Goal: Check status: Check status

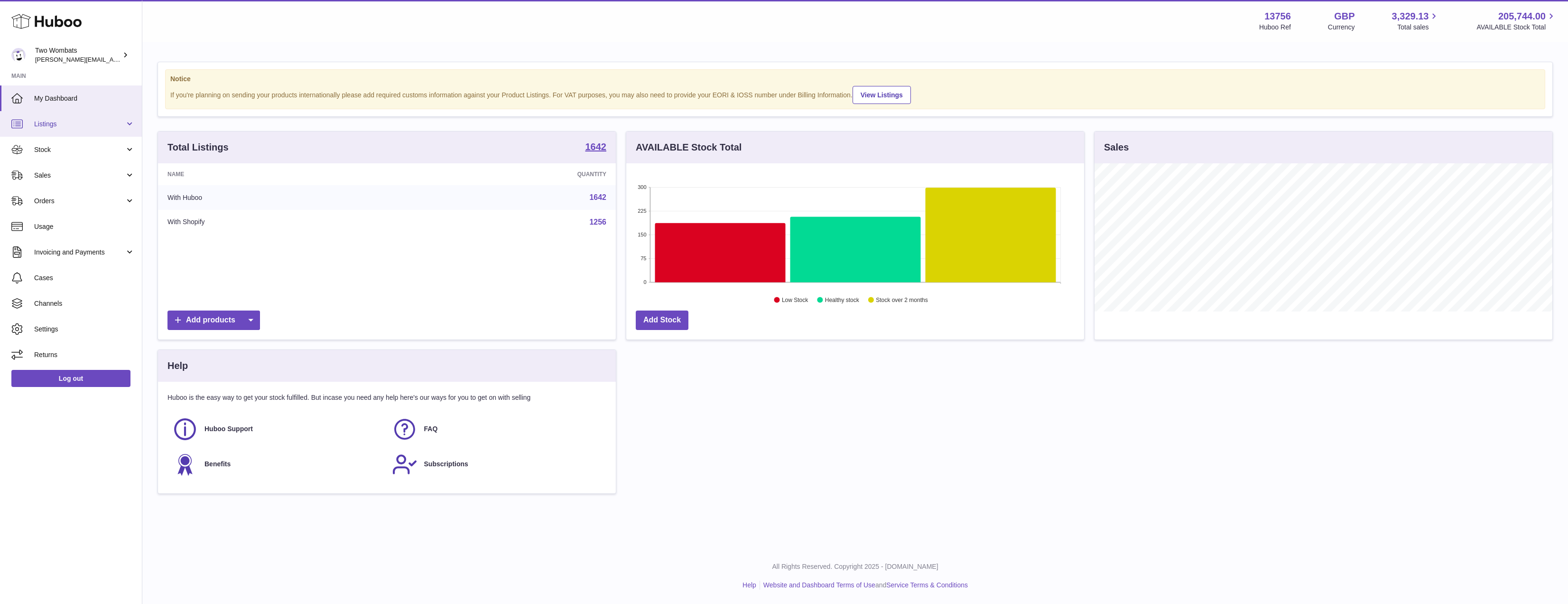
scroll to position [148, 458]
click at [95, 128] on span "Listings" at bounding box center [79, 123] width 91 height 9
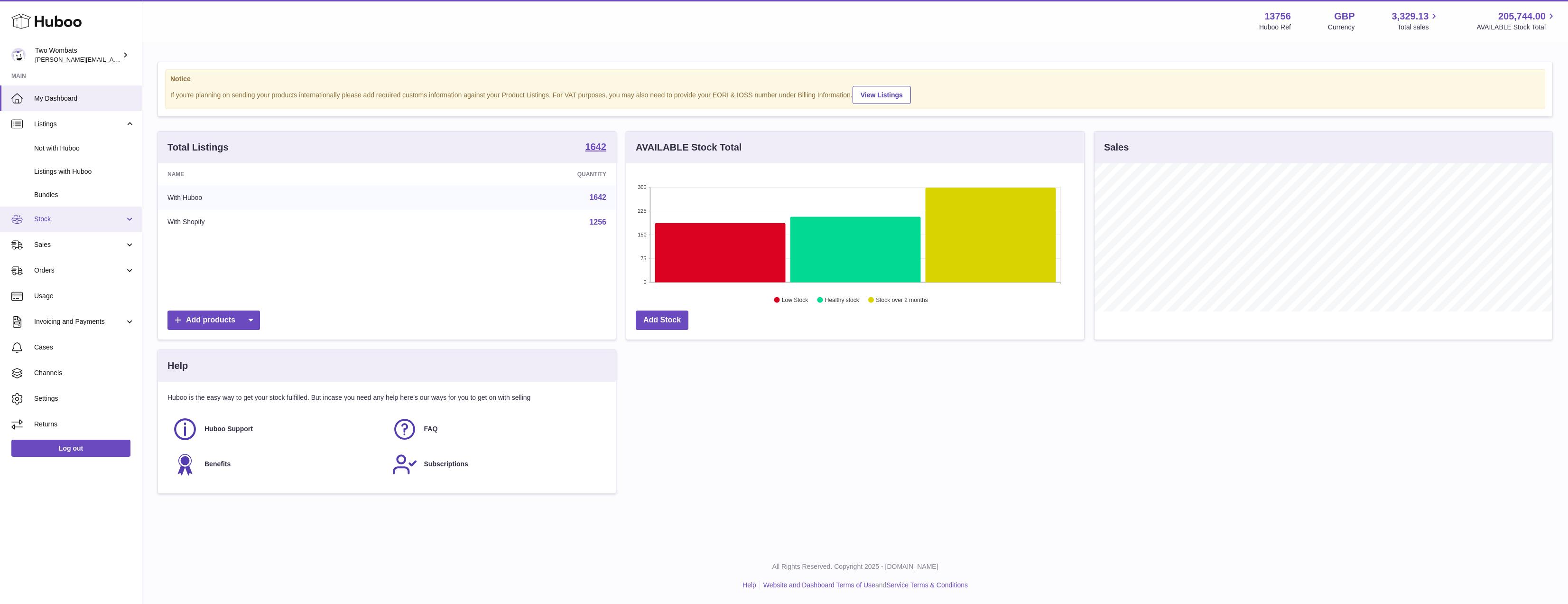
click at [78, 210] on link "Stock" at bounding box center [71, 219] width 142 height 26
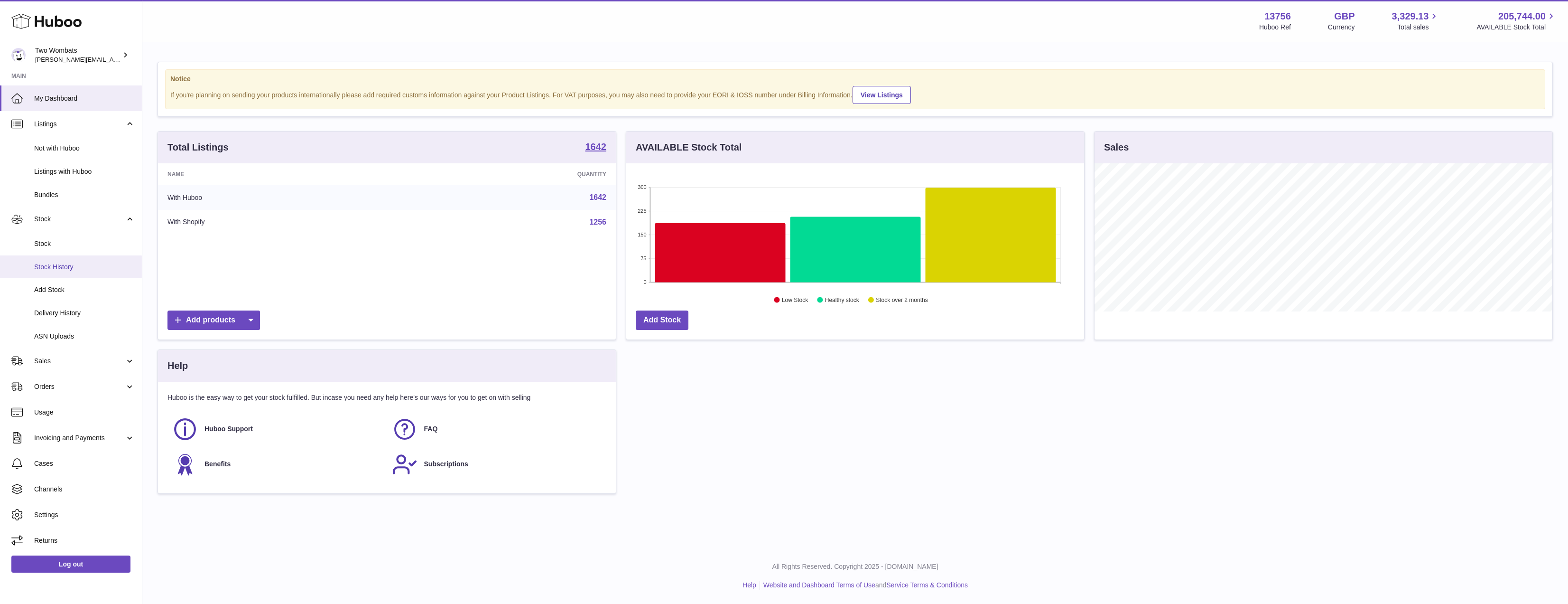
click at [82, 270] on span "Stock History" at bounding box center [84, 266] width 100 height 9
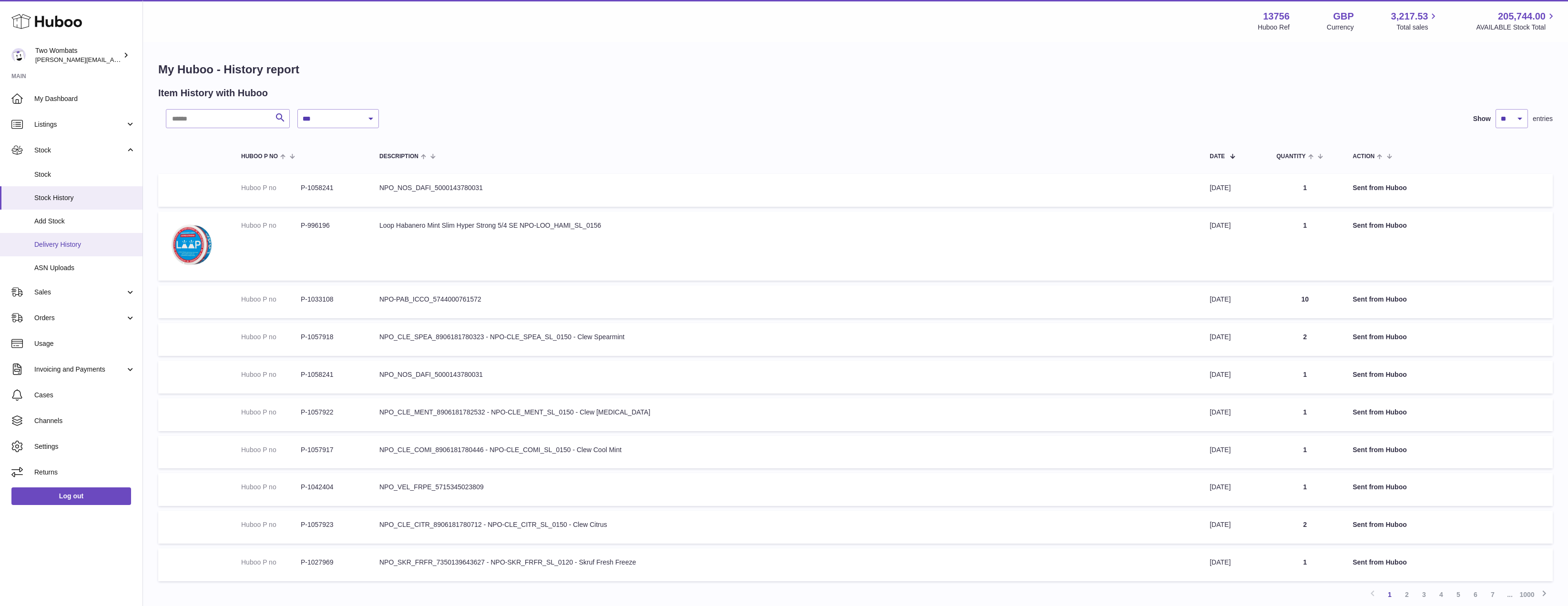
click at [113, 233] on link "Delivery History" at bounding box center [71, 245] width 142 height 23
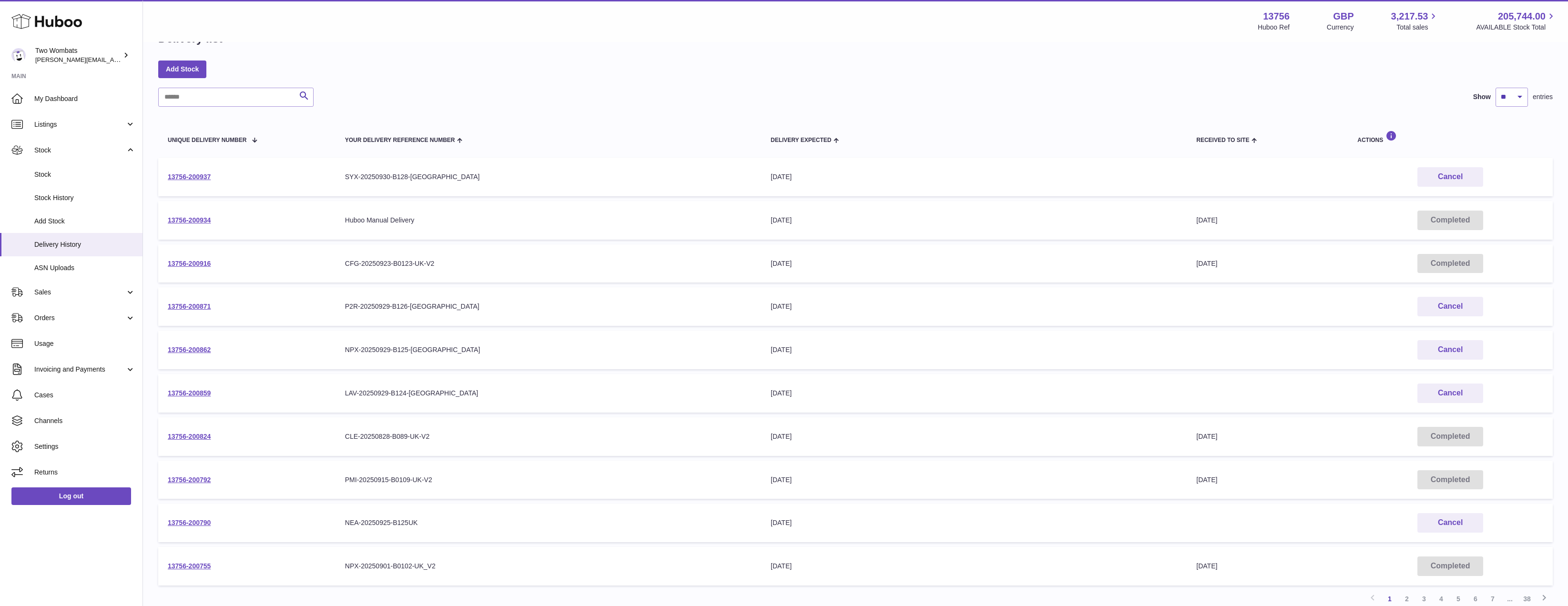
scroll to position [48, 0]
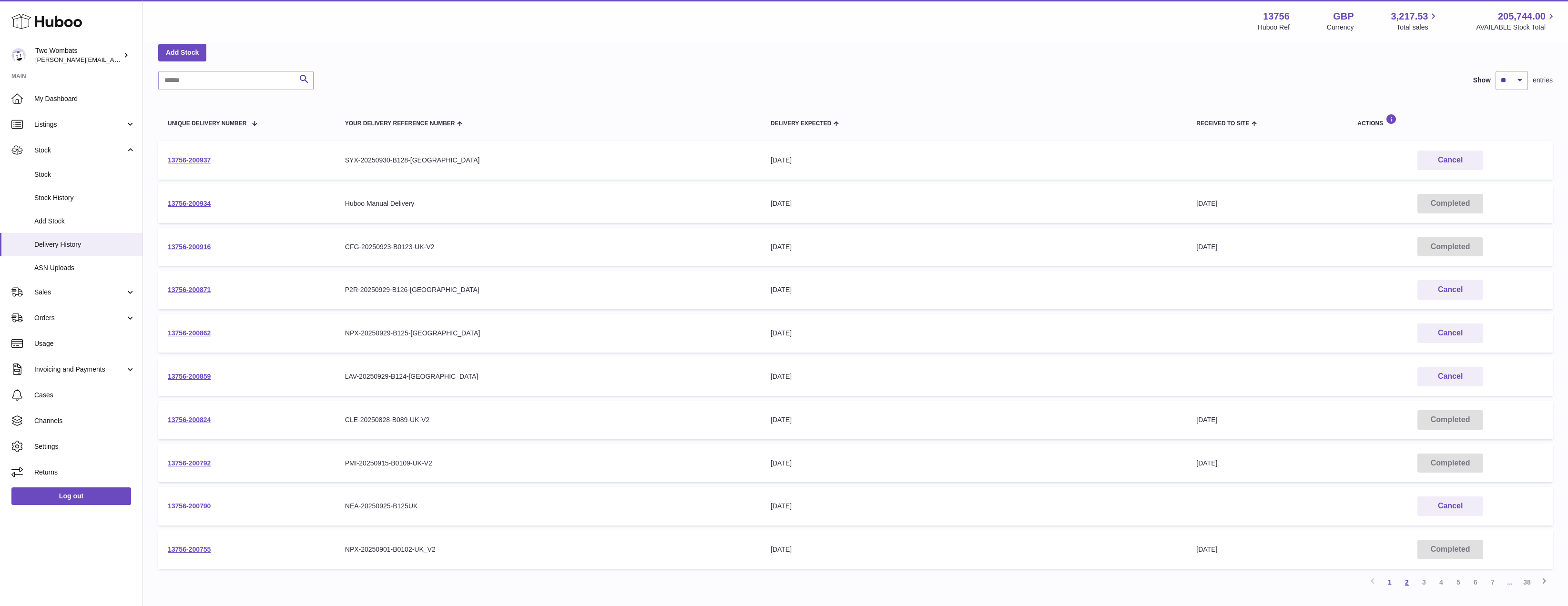
click at [1403, 586] on link "2" at bounding box center [1407, 582] width 17 height 17
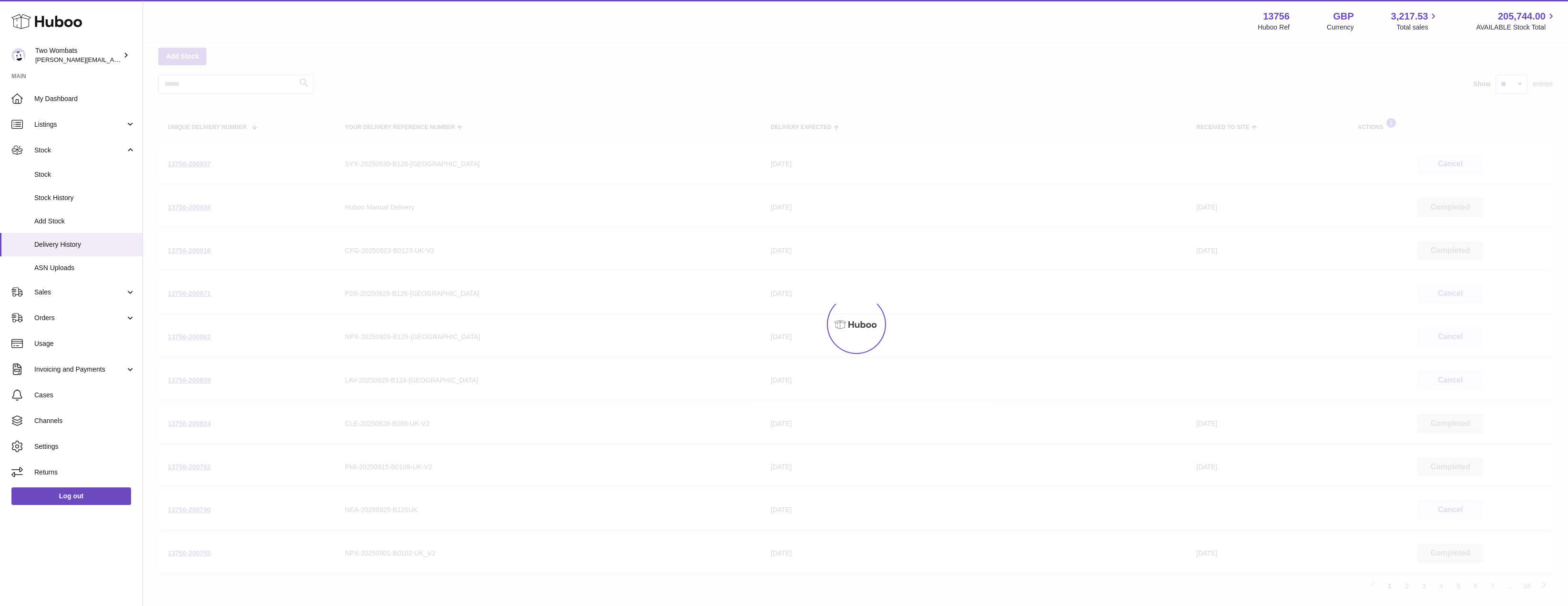
scroll to position [43, 0]
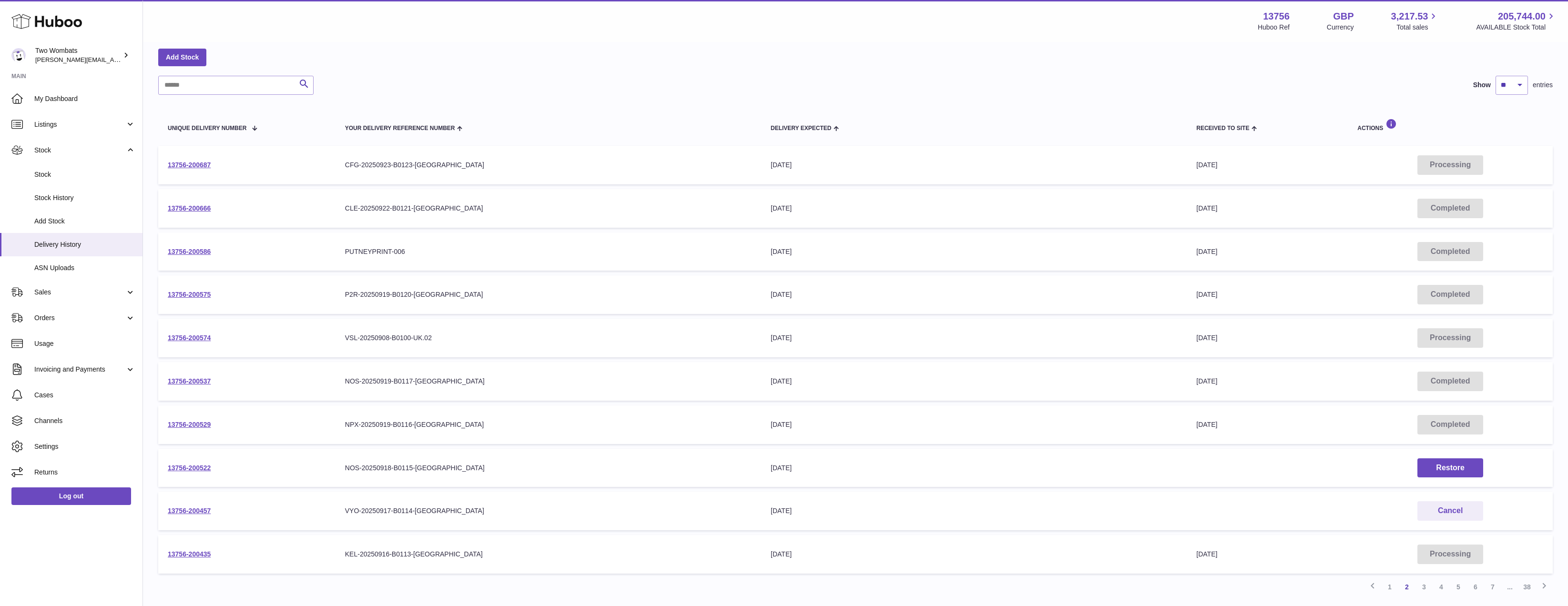
click at [197, 506] on td "13756-200457" at bounding box center [247, 511] width 178 height 38
click at [199, 515] on link "13756-200457" at bounding box center [189, 511] width 43 height 8
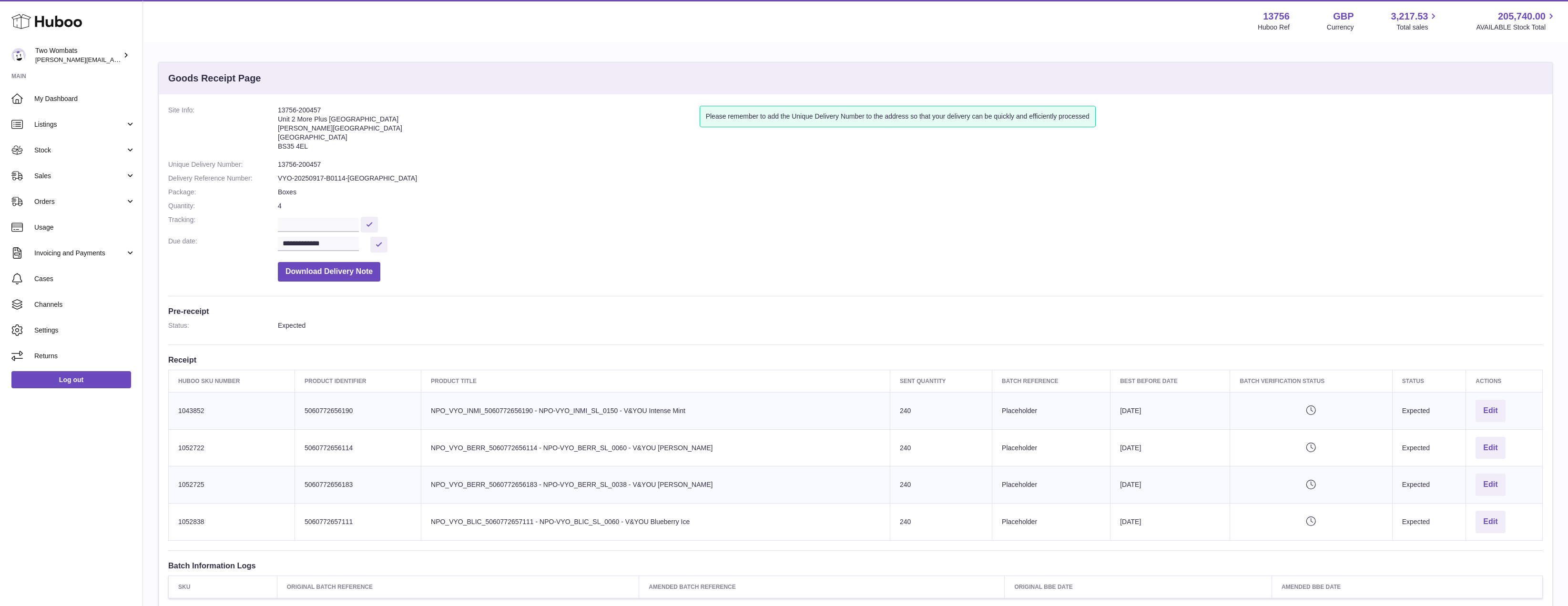
drag, startPoint x: 695, startPoint y: 407, endPoint x: 534, endPoint y: 411, distance: 161.0
click at [535, 411] on td "Product title NPO_VYO_INMI_5060772656190 - NPO-VYO_INMI_SL_0150 - V&YOU Intense…" at bounding box center [655, 410] width 469 height 37
click at [534, 411] on td "Product title NPO_VYO_INMI_5060772656190 - NPO-VYO_INMI_SL_0150 - V&YOU Intense…" at bounding box center [655, 410] width 469 height 37
drag, startPoint x: 633, startPoint y: 409, endPoint x: 661, endPoint y: 409, distance: 28.0
click at [661, 409] on td "Product title NPO_VYO_INMI_5060772656190 - NPO-VYO_INMI_SL_0150 - V&YOU Intense…" at bounding box center [655, 410] width 469 height 37
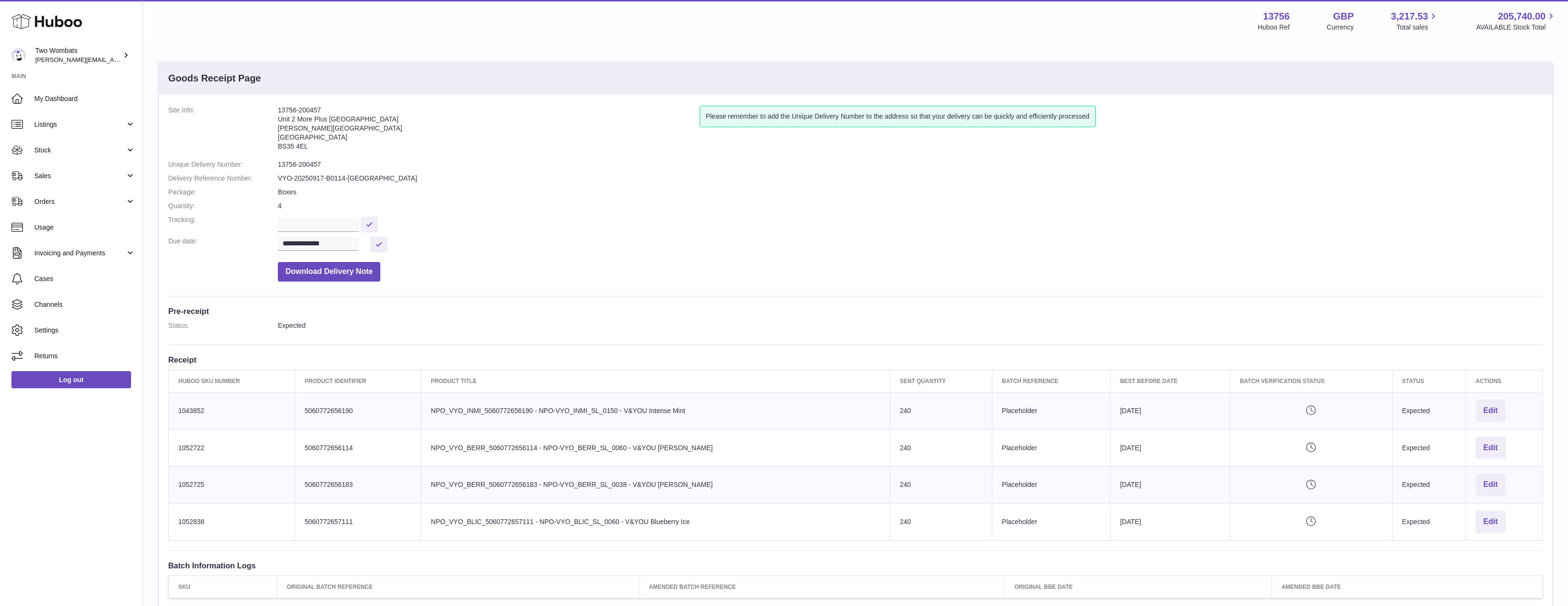
click at [663, 409] on td "Product title NPO_VYO_INMI_5060772656190 - NPO-VYO_INMI_SL_0150 - V&YOU Intense…" at bounding box center [655, 410] width 469 height 37
click at [690, 409] on td "Product title NPO_VYO_INMI_5060772656190 - NPO-VYO_INMI_SL_0150 - V&YOU Intense…" at bounding box center [655, 410] width 469 height 37
click at [601, 411] on td "Product title NPO_VYO_INMI_5060772656190 - NPO-VYO_INMI_SL_0150 - V&YOU Intense…" at bounding box center [655, 410] width 469 height 37
click at [602, 411] on td "Product title NPO_VYO_INMI_5060772656190 - NPO-VYO_INMI_SL_0150 - V&YOU Intense…" at bounding box center [655, 410] width 469 height 37
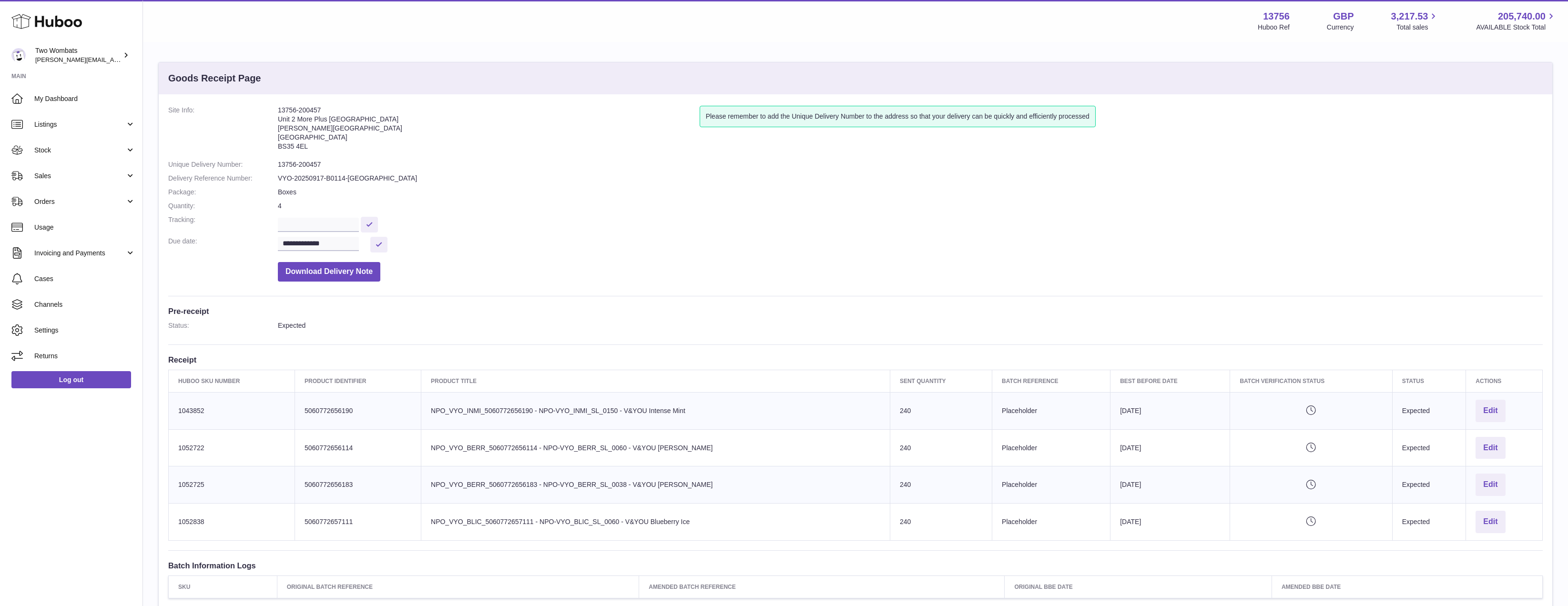
drag, startPoint x: 623, startPoint y: 411, endPoint x: 574, endPoint y: 410, distance: 49.0
click at [574, 410] on td "Product title NPO_VYO_INMI_5060772656190 - NPO-VYO_INMI_SL_0150 - V&YOU Intense…" at bounding box center [655, 410] width 469 height 37
click at [622, 413] on td "Product title NPO_VYO_INMI_5060772656190 - NPO-VYO_INMI_SL_0150 - V&YOU Intense…" at bounding box center [655, 410] width 469 height 37
drag, startPoint x: 624, startPoint y: 413, endPoint x: 544, endPoint y: 417, distance: 80.1
click at [544, 417] on td "Product title NPO_VYO_INMI_5060772656190 - NPO-VYO_INMI_SL_0150 - V&YOU Intense…" at bounding box center [655, 410] width 469 height 37
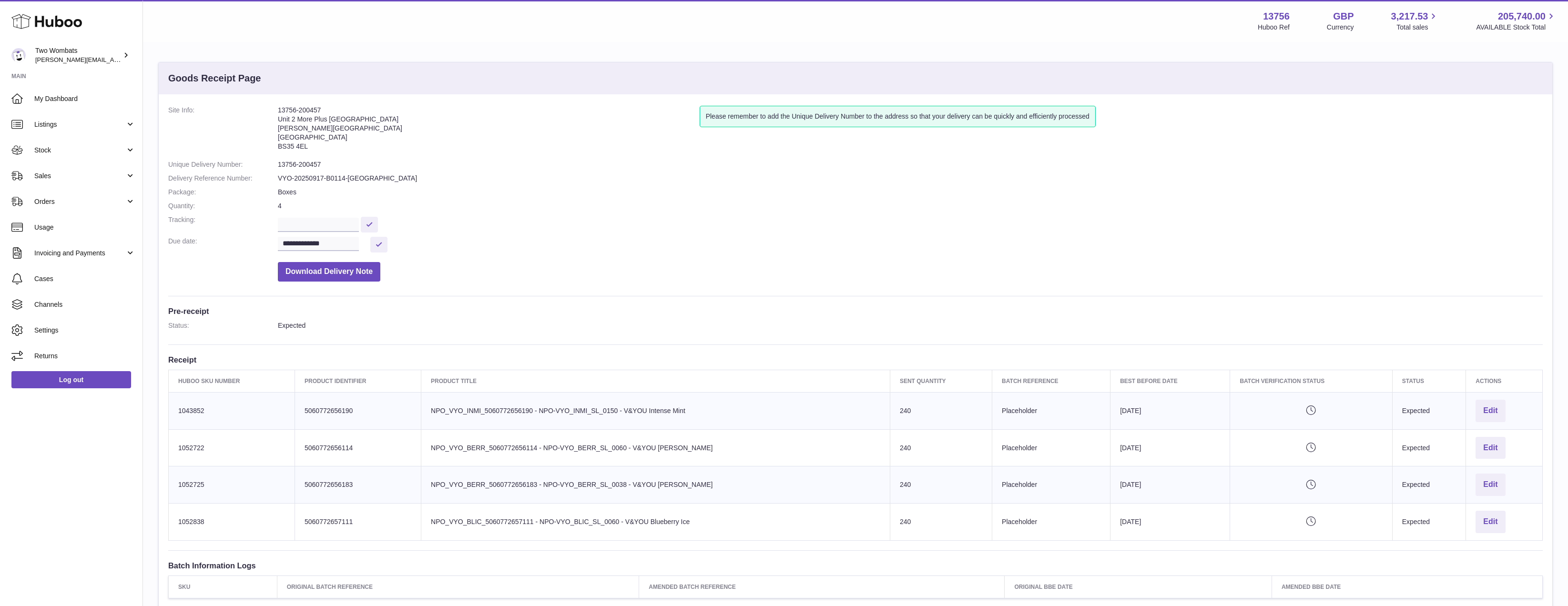
click at [544, 417] on td "Product title NPO_VYO_INMI_5060772656190 - NPO-VYO_INMI_SL_0150 - V&YOU Intense…" at bounding box center [655, 410] width 469 height 37
drag, startPoint x: 547, startPoint y: 410, endPoint x: 625, endPoint y: 414, distance: 78.1
click at [625, 414] on td "Product title NPO_VYO_INMI_5060772656190 - NPO-VYO_INMI_SL_0150 - V&YOU Intense…" at bounding box center [655, 410] width 469 height 37
copy td "NPO-VYO_INMI_SL_0150"
drag, startPoint x: 633, startPoint y: 452, endPoint x: 551, endPoint y: 452, distance: 82.0
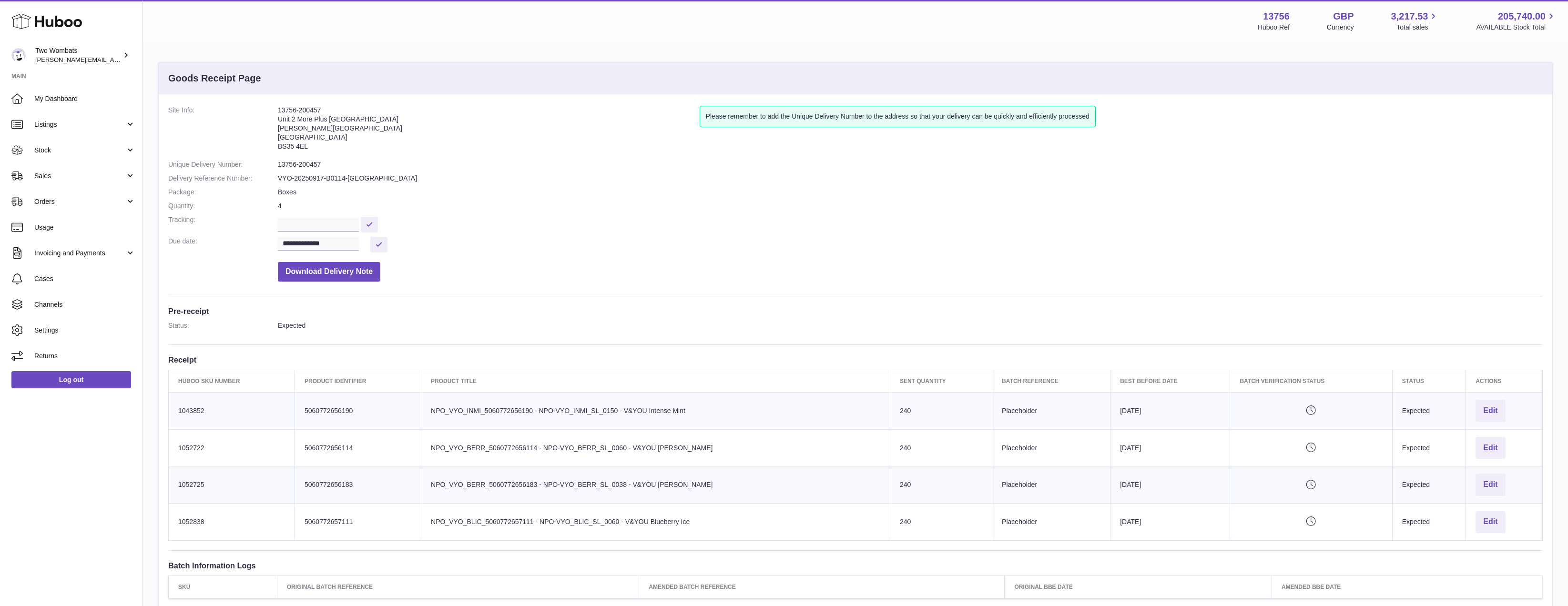
click at [551, 452] on td "Product title NPO_VYO_BERR_5060772656114 - NPO-VYO_BERR_SL_0060 - V&YOU [PERSON…" at bounding box center [655, 448] width 469 height 37
copy td "NPO-VYO_BERR_SL_0060"
copy td "NPO-VYO_BERR_SL_0038"
drag, startPoint x: 635, startPoint y: 489, endPoint x: 552, endPoint y: 493, distance: 83.1
click at [552, 493] on td "Product title NPO_VYO_BERR_5060772656183 - NPO-VYO_BERR_SL_0038 - V&YOU [PERSON…" at bounding box center [655, 485] width 469 height 37
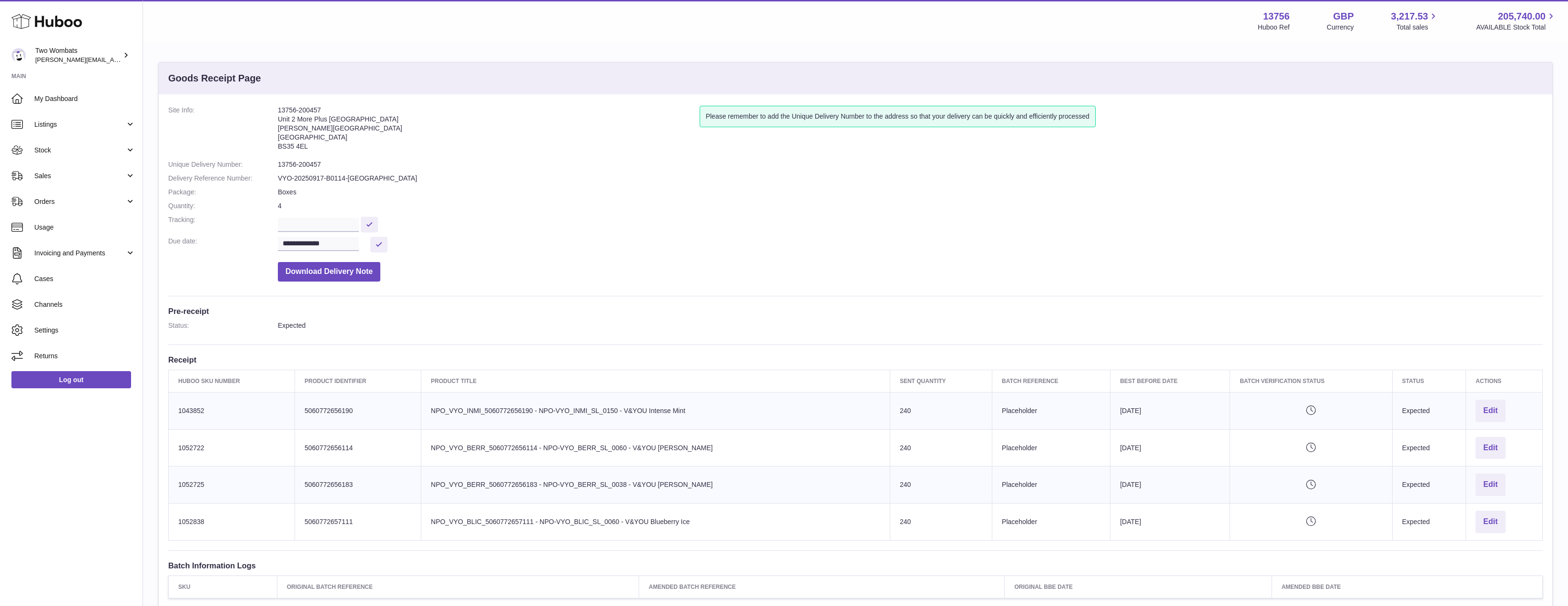
drag, startPoint x: 625, startPoint y: 523, endPoint x: 544, endPoint y: 527, distance: 81.1
click at [544, 527] on td "Product title NPO_VYO_BLIC_5060772657111 - NPO-VYO_BLIC_SL_0060 - V&YOU Blueber…" at bounding box center [655, 521] width 469 height 37
copy td "NPO-VYO_BLIC_SL_0060"
click at [546, 521] on td "Product title NPO_VYO_BLIC_5060772657111 - NPO-VYO_BLIC_SL_0060 - V&YOU Blueber…" at bounding box center [655, 521] width 469 height 37
click at [548, 521] on td "Product title NPO_VYO_BLIC_5060772657111 - NPO-VYO_BLIC_SL_0060 - V&YOU Blueber…" at bounding box center [655, 521] width 469 height 37
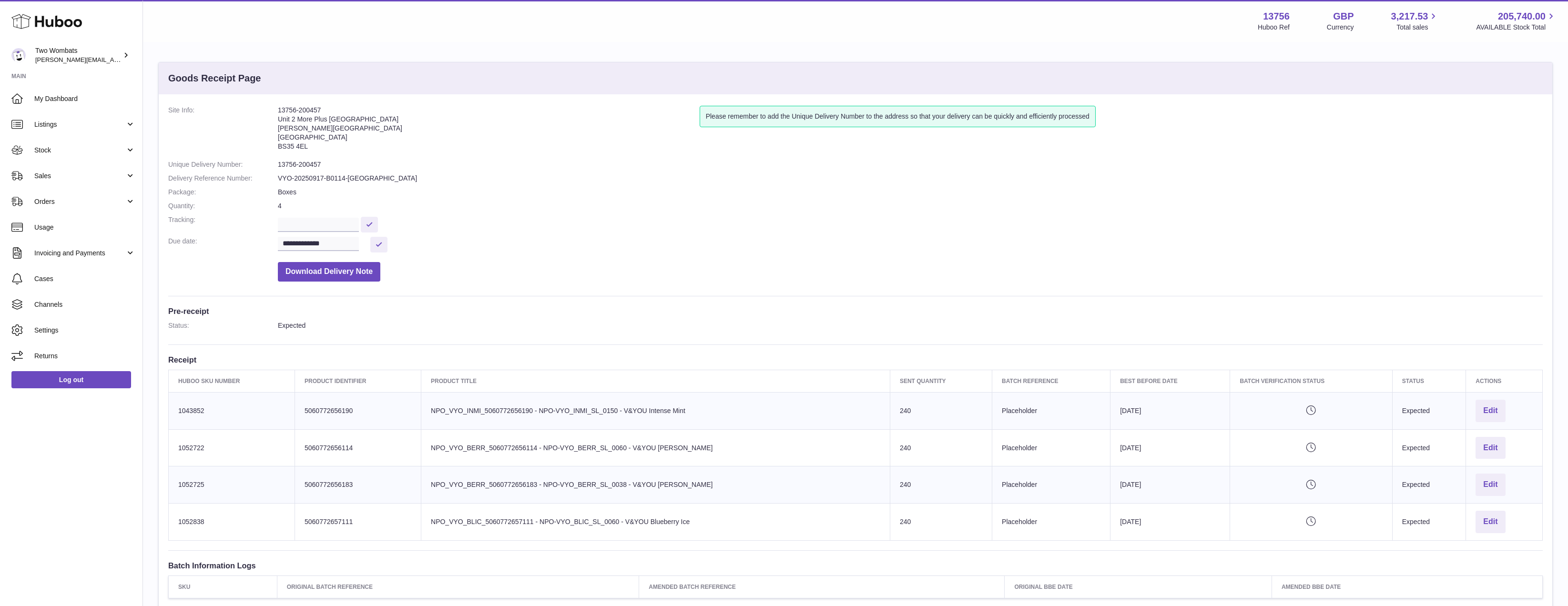
click at [548, 521] on td "Product title NPO_VYO_BLIC_5060772657111 - NPO-VYO_BLIC_SL_0060 - V&YOU Blueber…" at bounding box center [655, 521] width 469 height 37
drag, startPoint x: 548, startPoint y: 521, endPoint x: 611, endPoint y: 517, distance: 63.1
click at [611, 517] on td "Product title NPO_VYO_BLIC_5060772657111 - NPO-VYO_BLIC_SL_0060 - V&YOU Blueber…" at bounding box center [655, 521] width 469 height 37
